Goal: Task Accomplishment & Management: Use online tool/utility

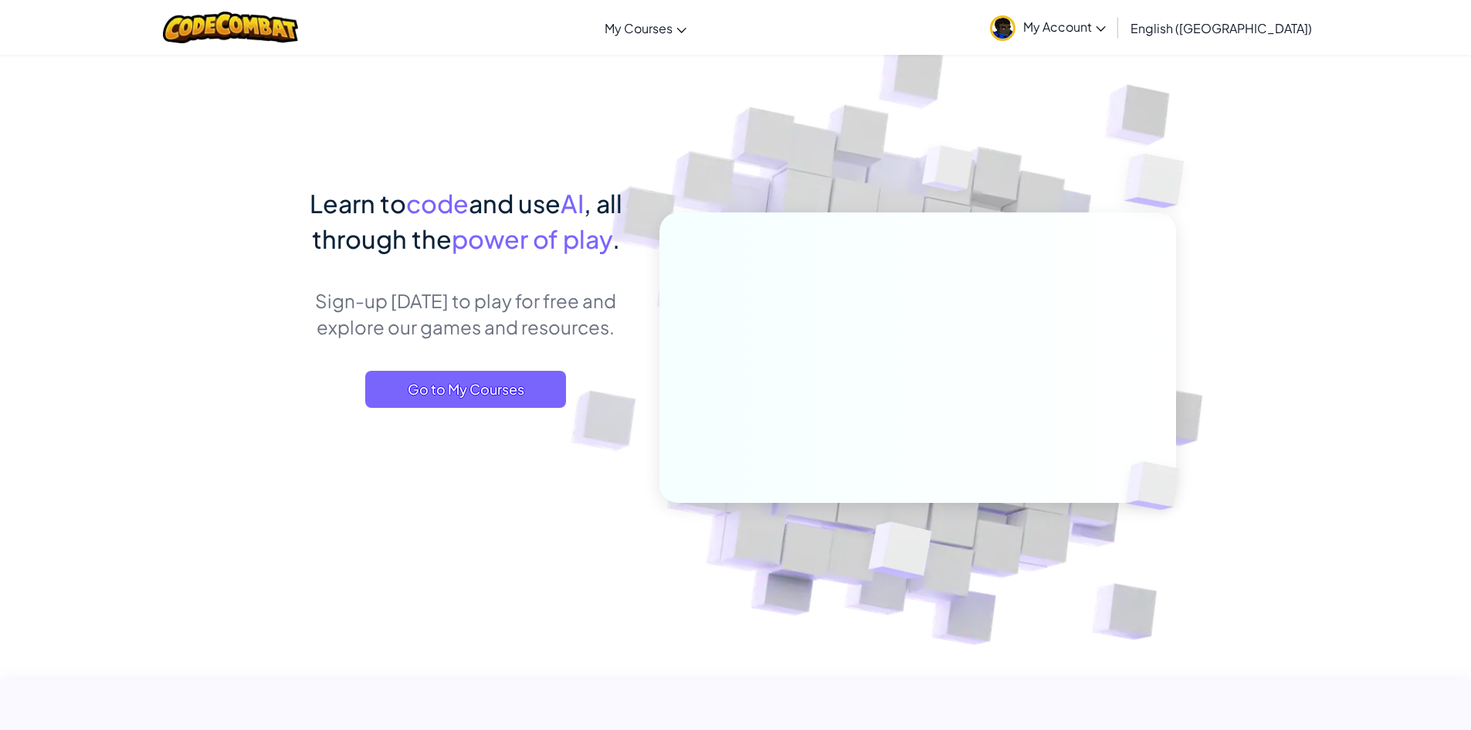
click at [1106, 31] on span "My Account" at bounding box center [1064, 27] width 83 height 16
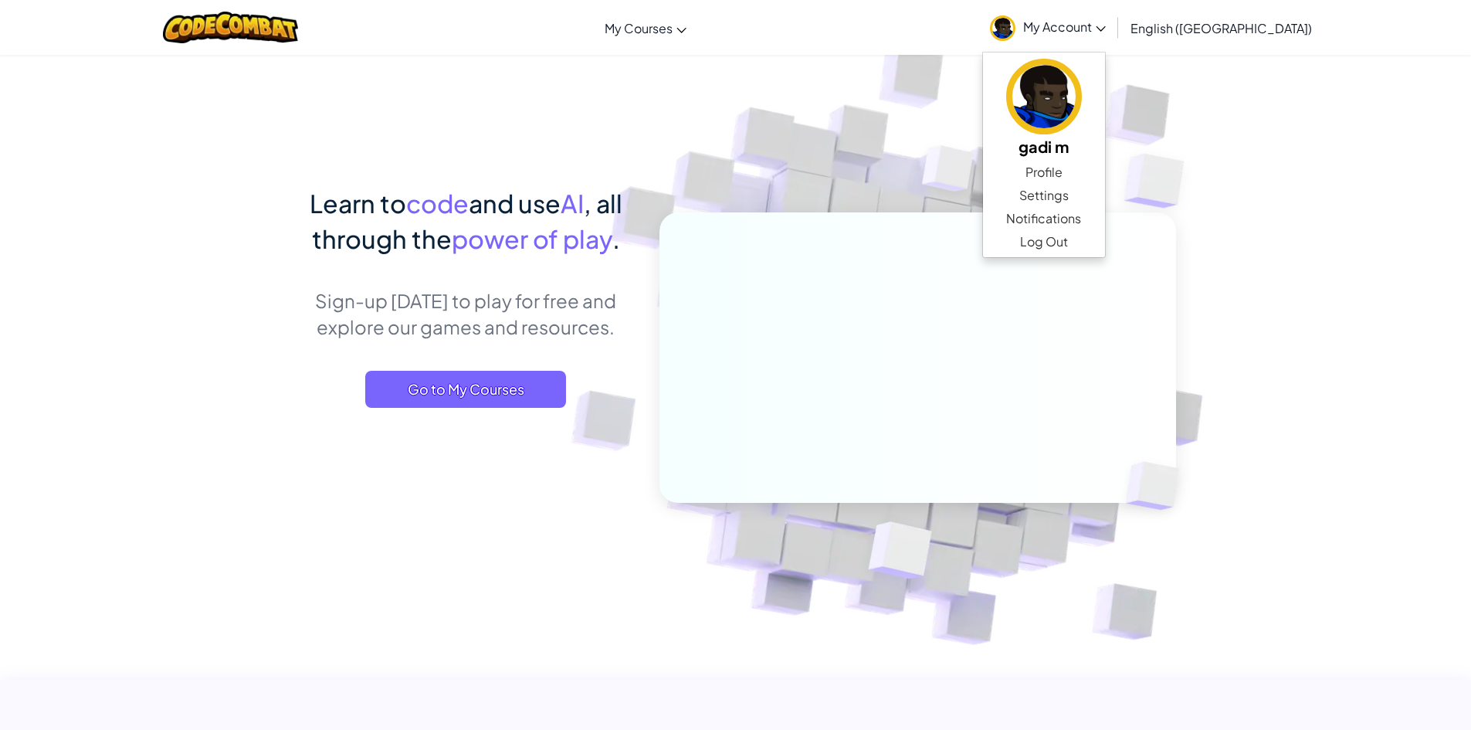
drag, startPoint x: 500, startPoint y: 563, endPoint x: 527, endPoint y: 528, distance: 43.5
click at [500, 561] on img at bounding box center [907, 340] width 858 height 858
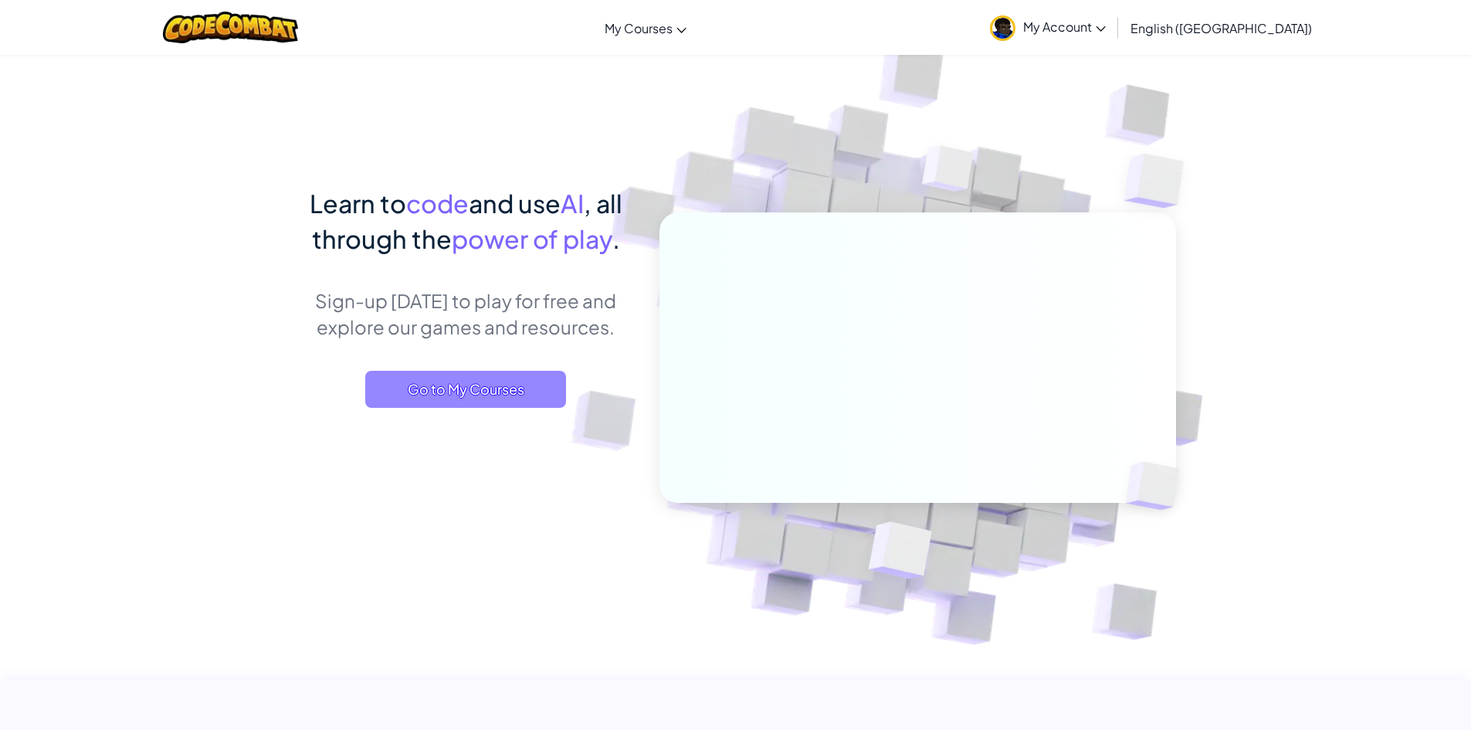
drag, startPoint x: 532, startPoint y: 388, endPoint x: 523, endPoint y: 385, distance: 9.5
click at [531, 388] on span "Go to My Courses" at bounding box center [465, 389] width 201 height 37
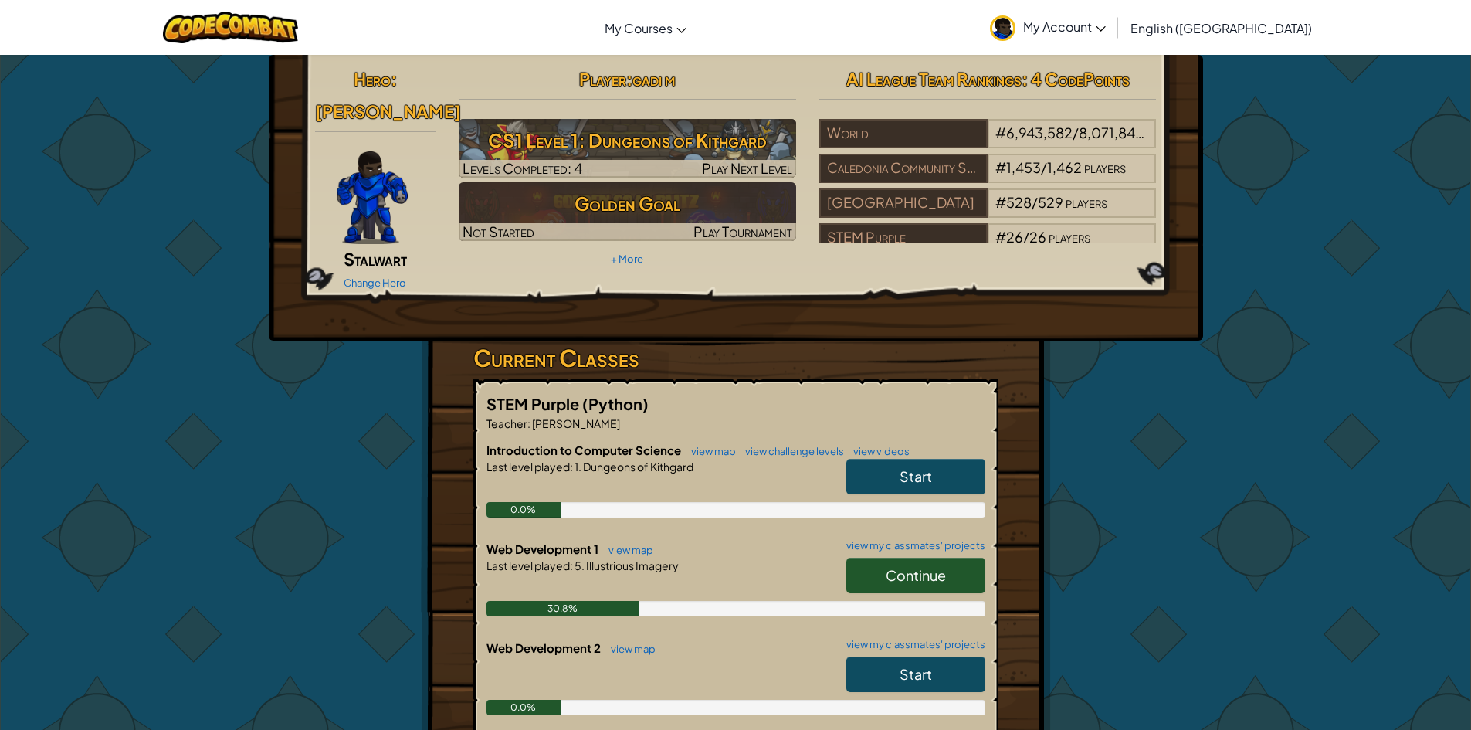
click at [929, 566] on span "Continue" at bounding box center [915, 575] width 60 height 18
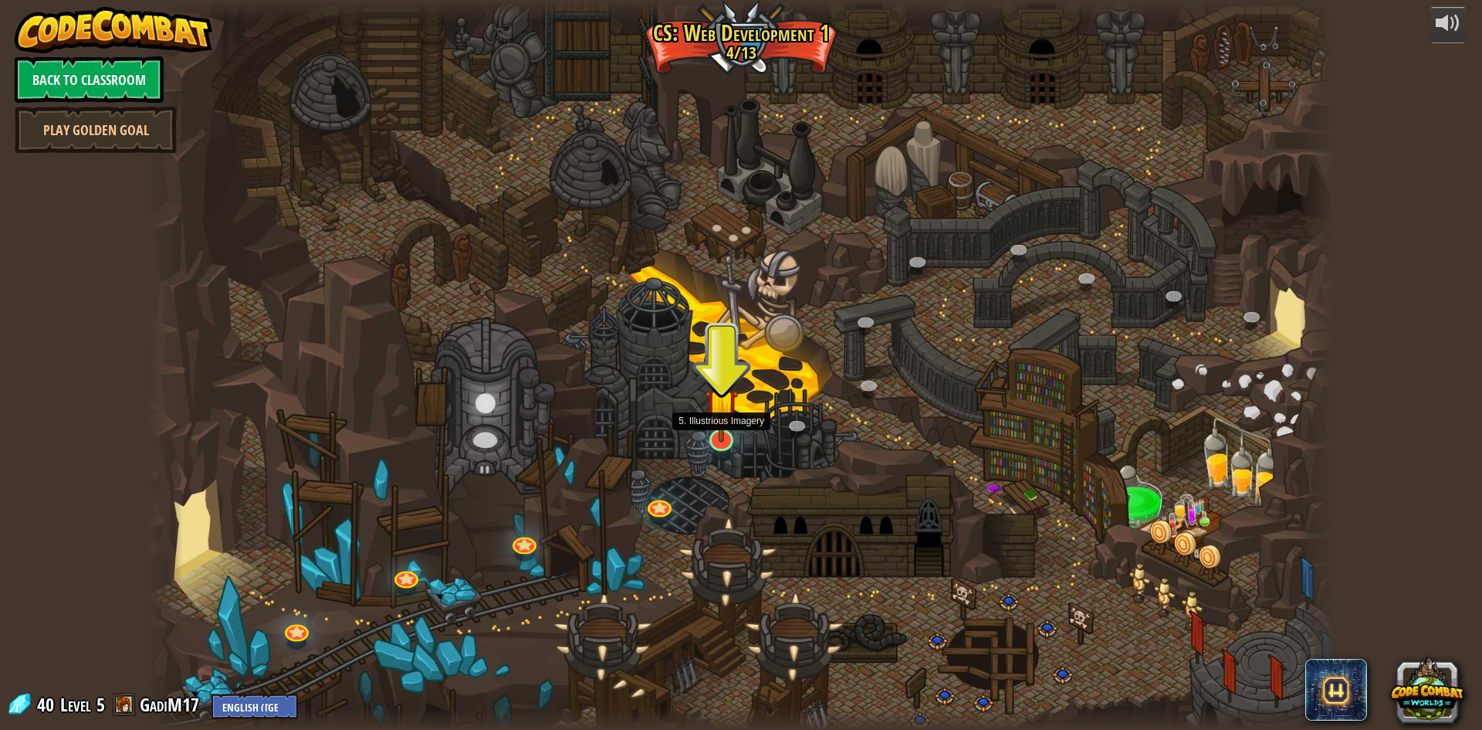
click at [720, 433] on img at bounding box center [722, 404] width 32 height 75
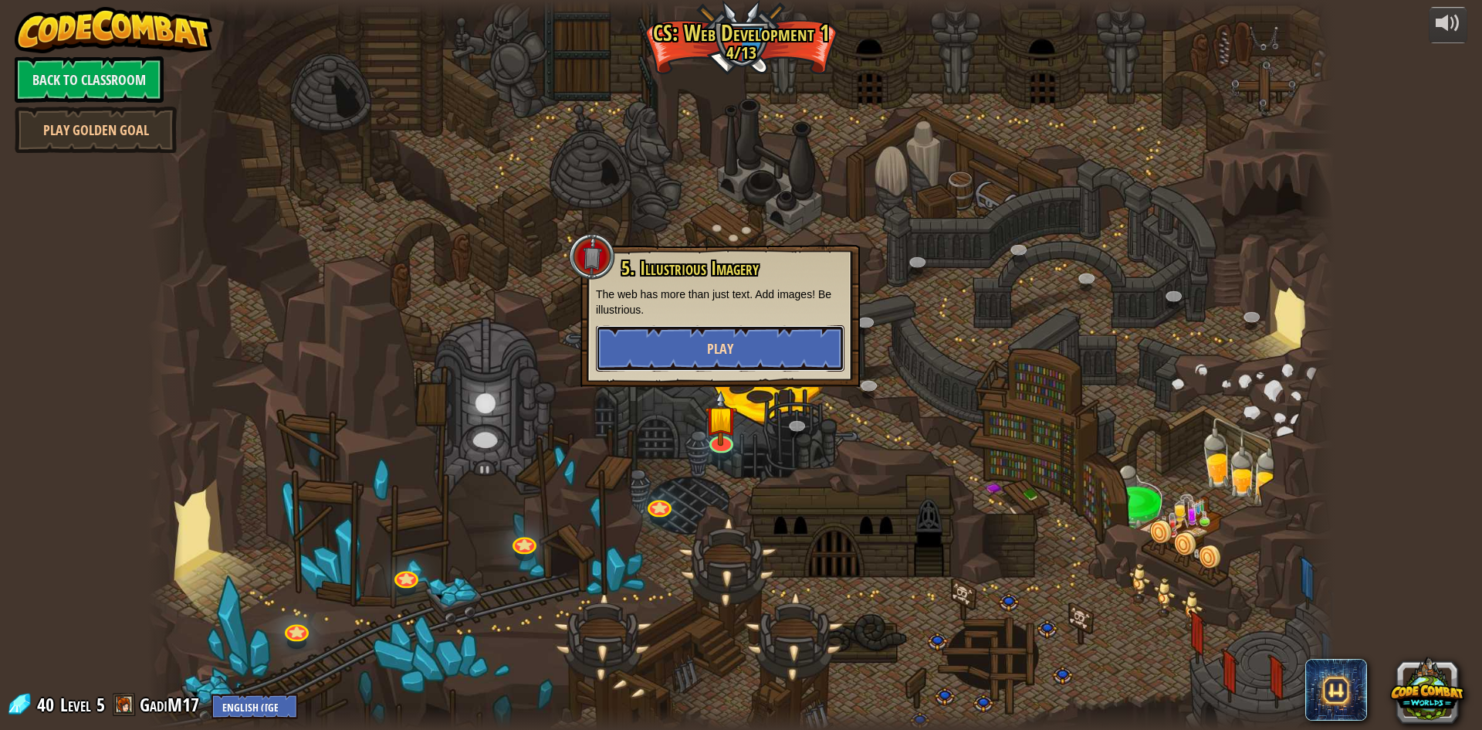
click at [775, 342] on button "Play" at bounding box center [720, 348] width 249 height 46
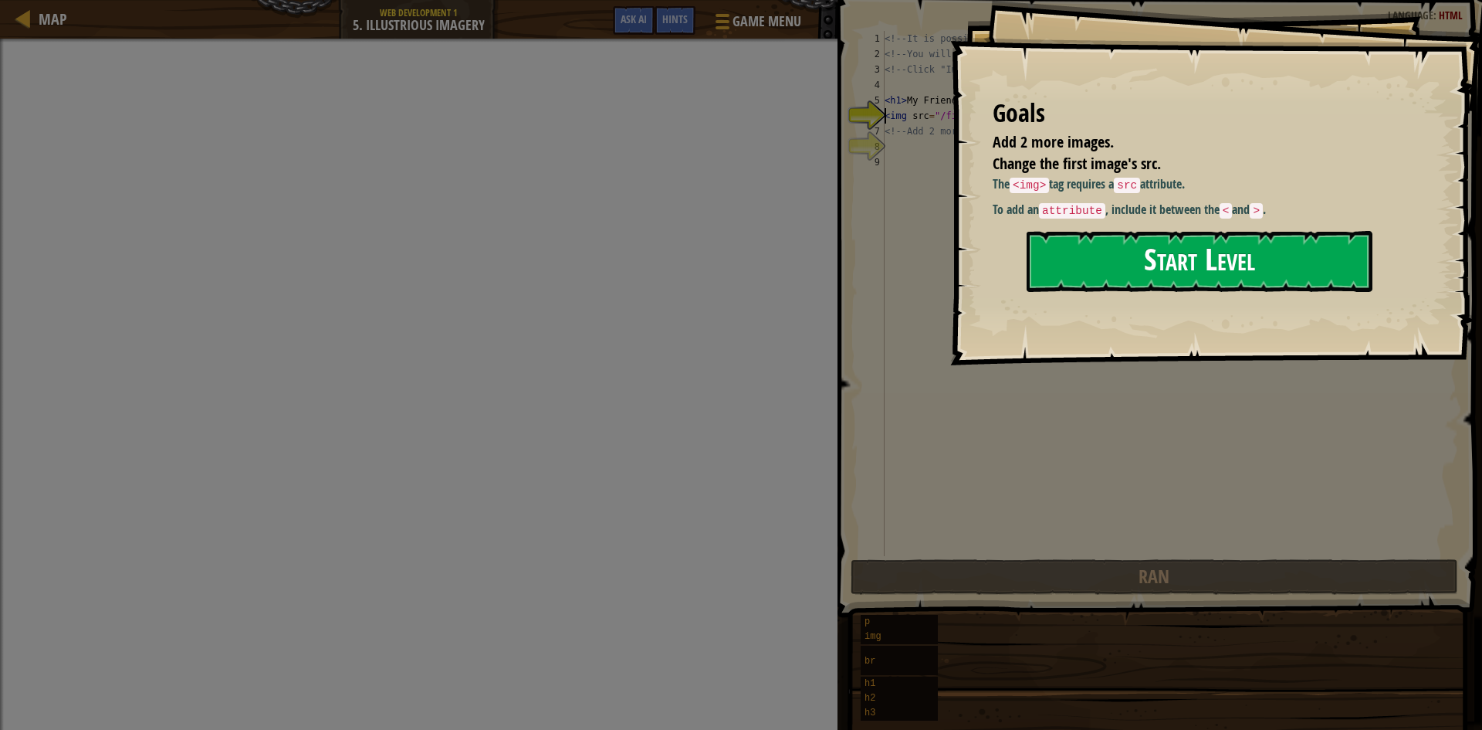
drag, startPoint x: 1101, startPoint y: 249, endPoint x: 1089, endPoint y: 264, distance: 18.7
click at [1099, 255] on button "Start Level" at bounding box center [1200, 261] width 346 height 61
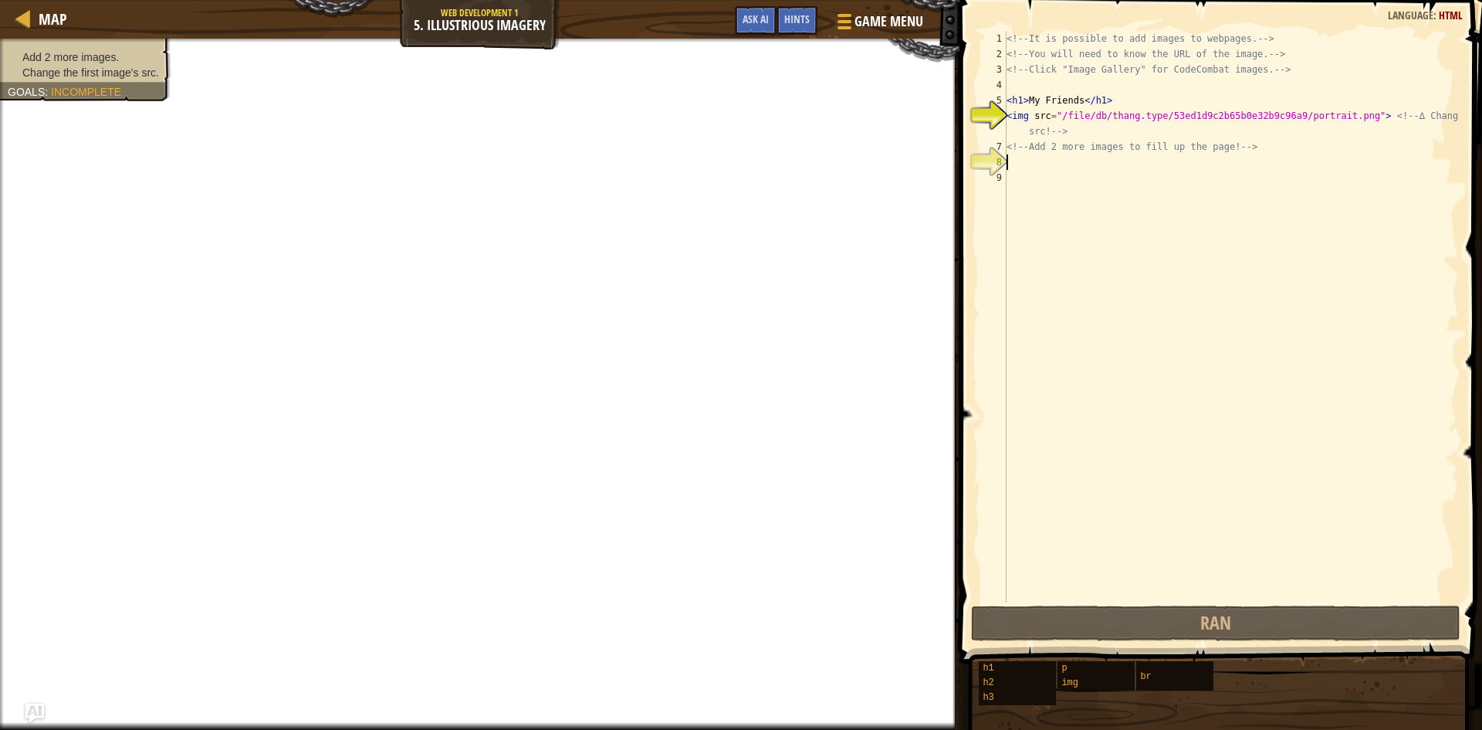
click at [1009, 162] on div "<!-- It is possible to add images to webpages. --> <!-- You will need to know t…" at bounding box center [1231, 332] width 455 height 602
click at [1084, 197] on div "<!-- It is possible to add images to webpages. --> <!-- You will need to know t…" at bounding box center [1231, 332] width 455 height 602
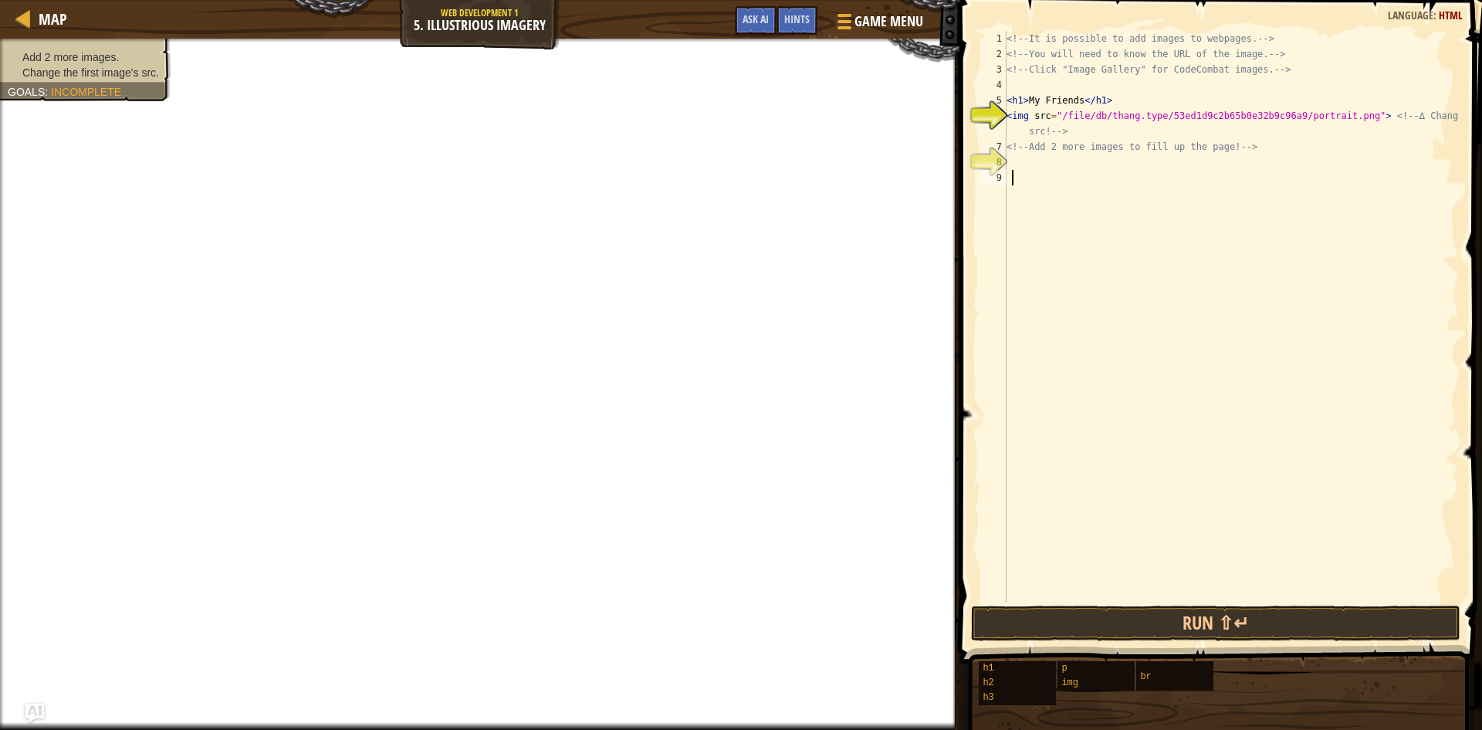
drag, startPoint x: 1090, startPoint y: 262, endPoint x: 1081, endPoint y: 265, distance: 9.5
click at [1083, 264] on div "<!-- It is possible to add images to webpages. --> <!-- You will need to know t…" at bounding box center [1231, 332] width 455 height 602
